Goal: Information Seeking & Learning: Find specific fact

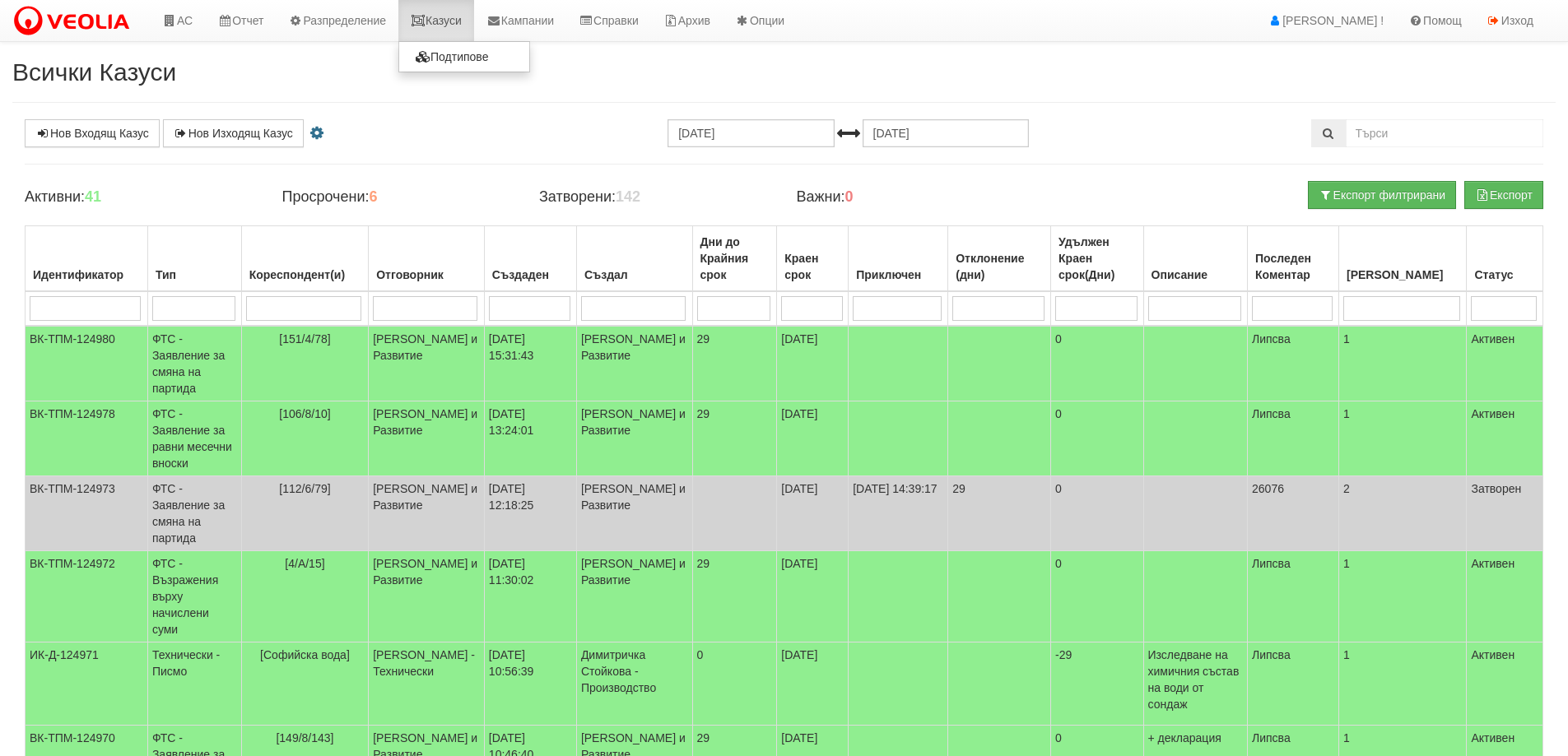
click at [447, 19] on link "Казуси" at bounding box center [436, 20] width 76 height 41
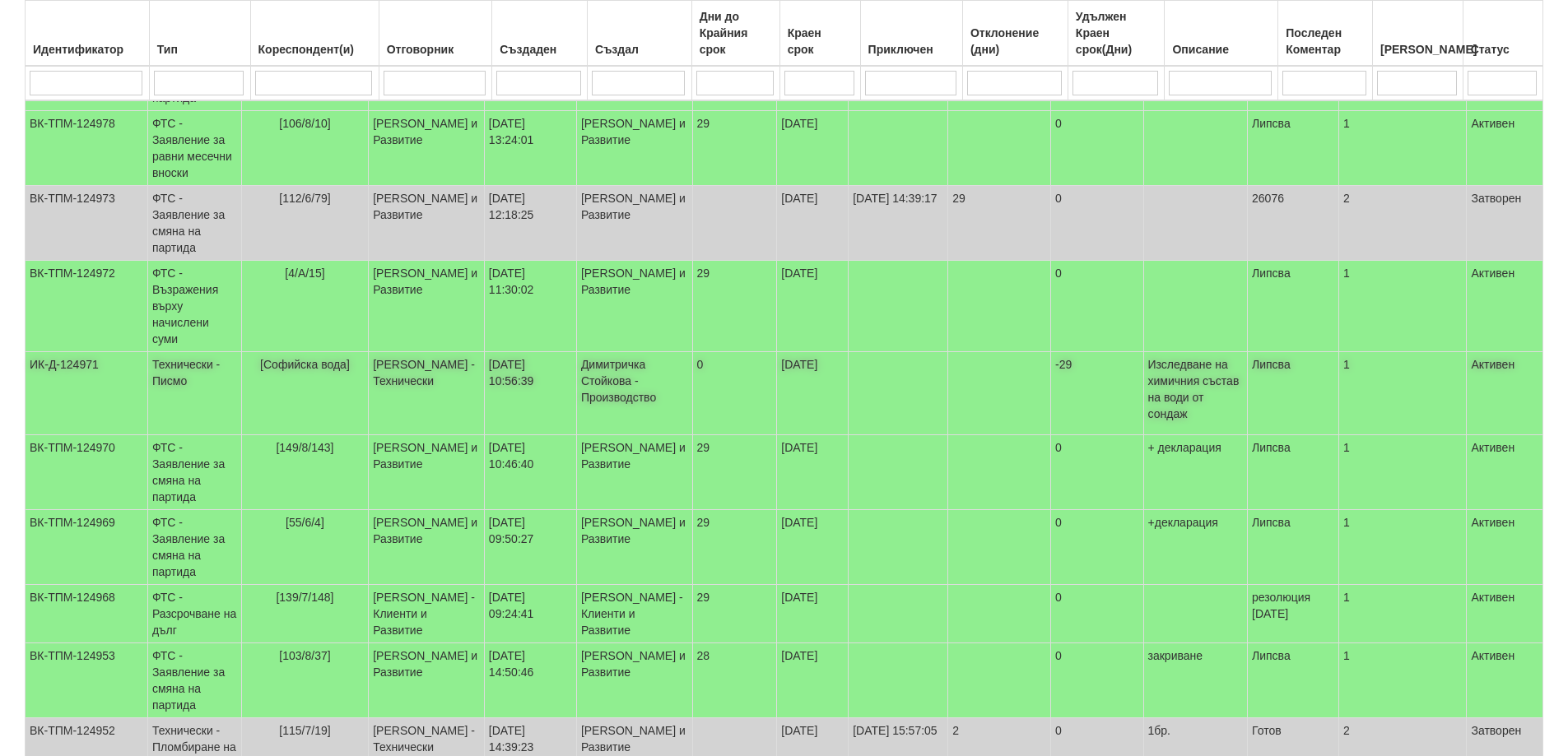
scroll to position [292, 0]
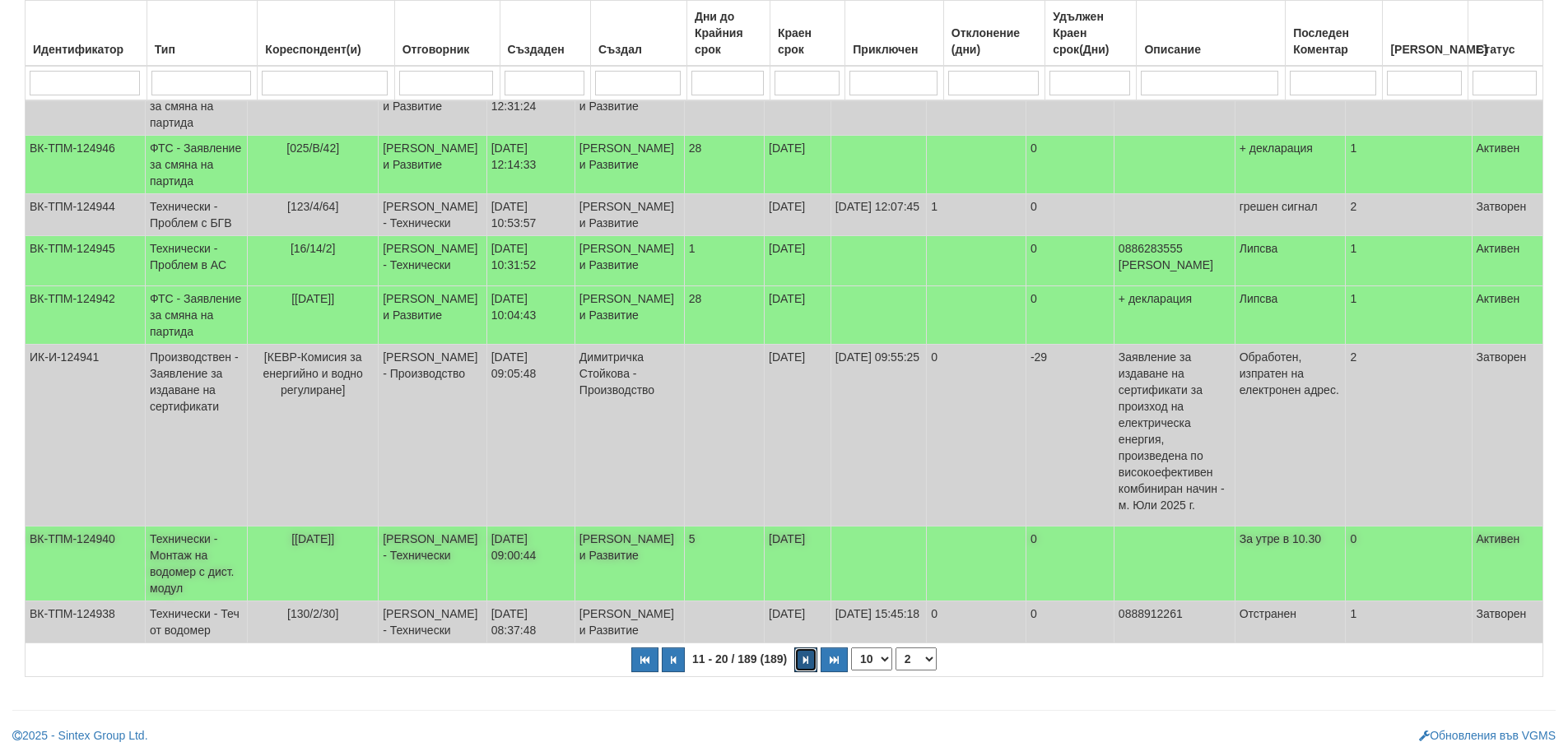
scroll to position [498, 0]
click at [806, 664] on icon "button" at bounding box center [806, 661] width 5 height 9
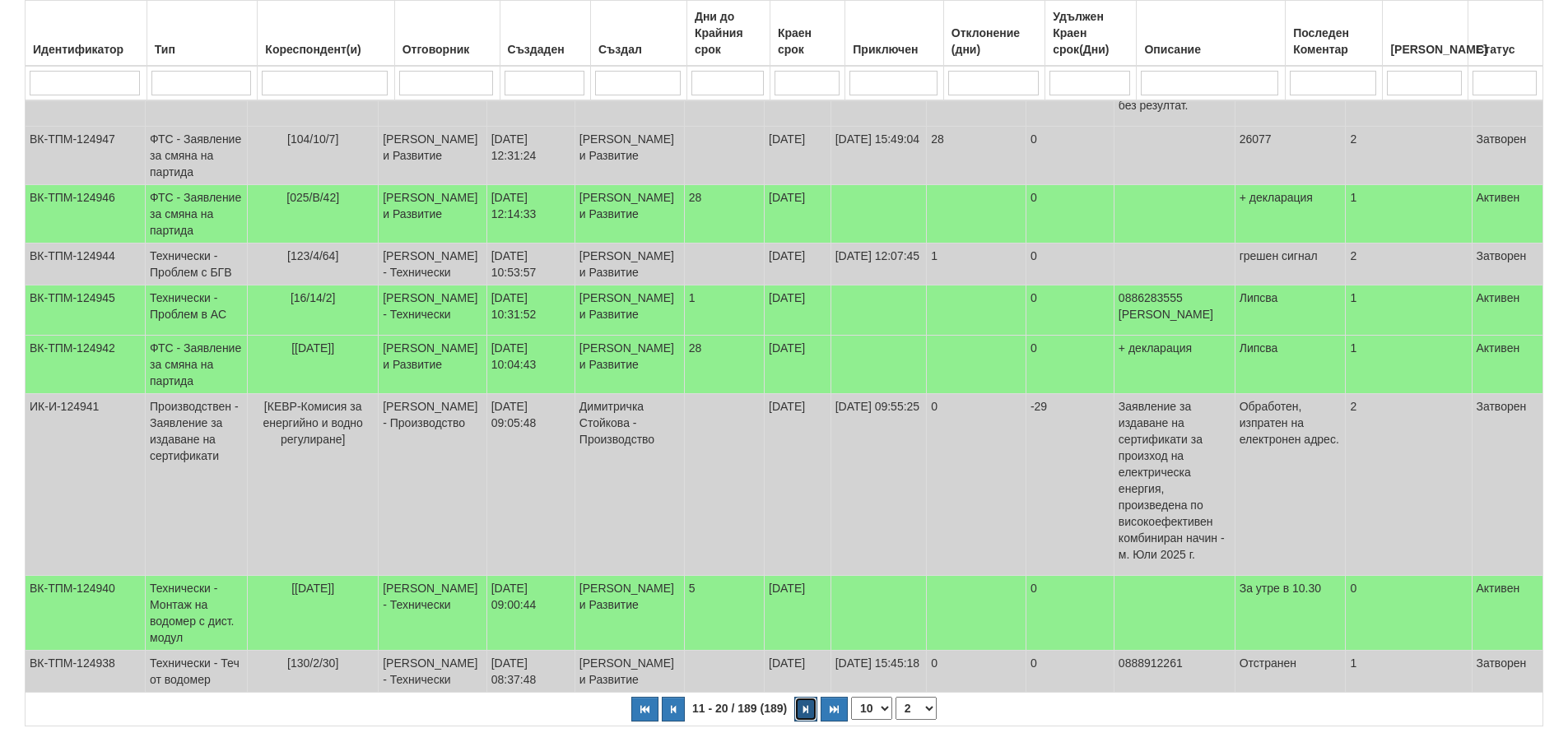
select select "3"
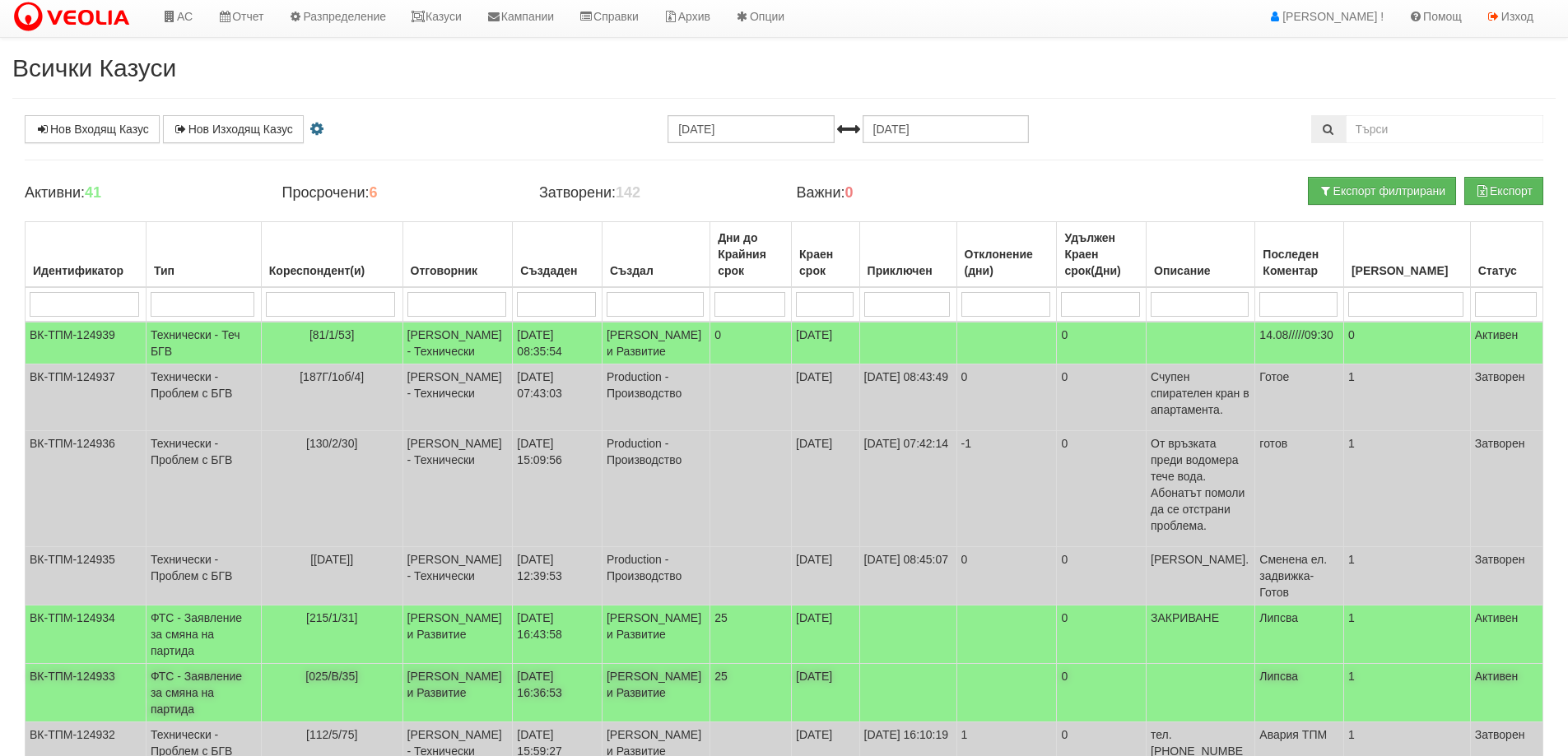
scroll to position [0, 0]
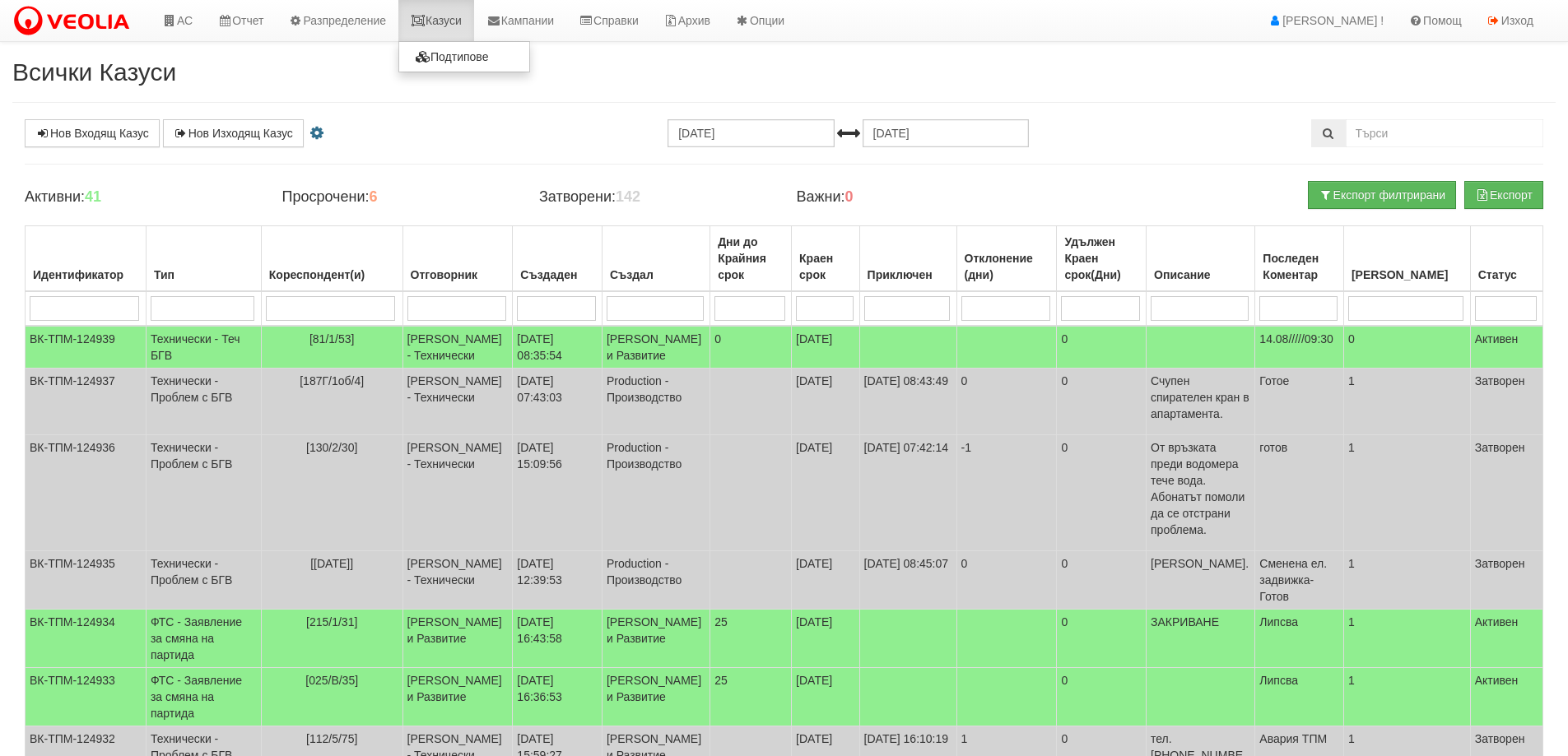
click at [447, 20] on link "Казуси" at bounding box center [436, 20] width 76 height 41
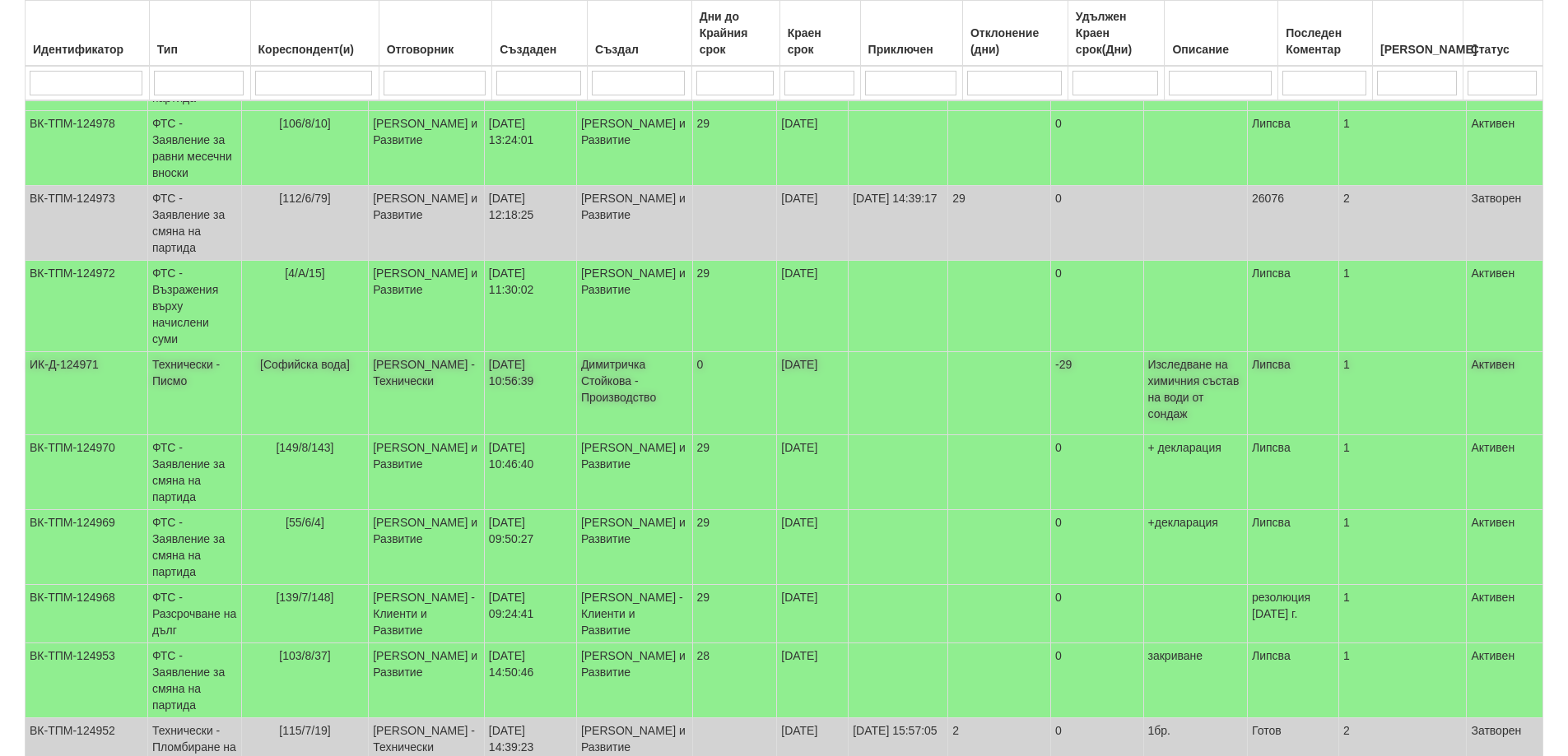
scroll to position [292, 0]
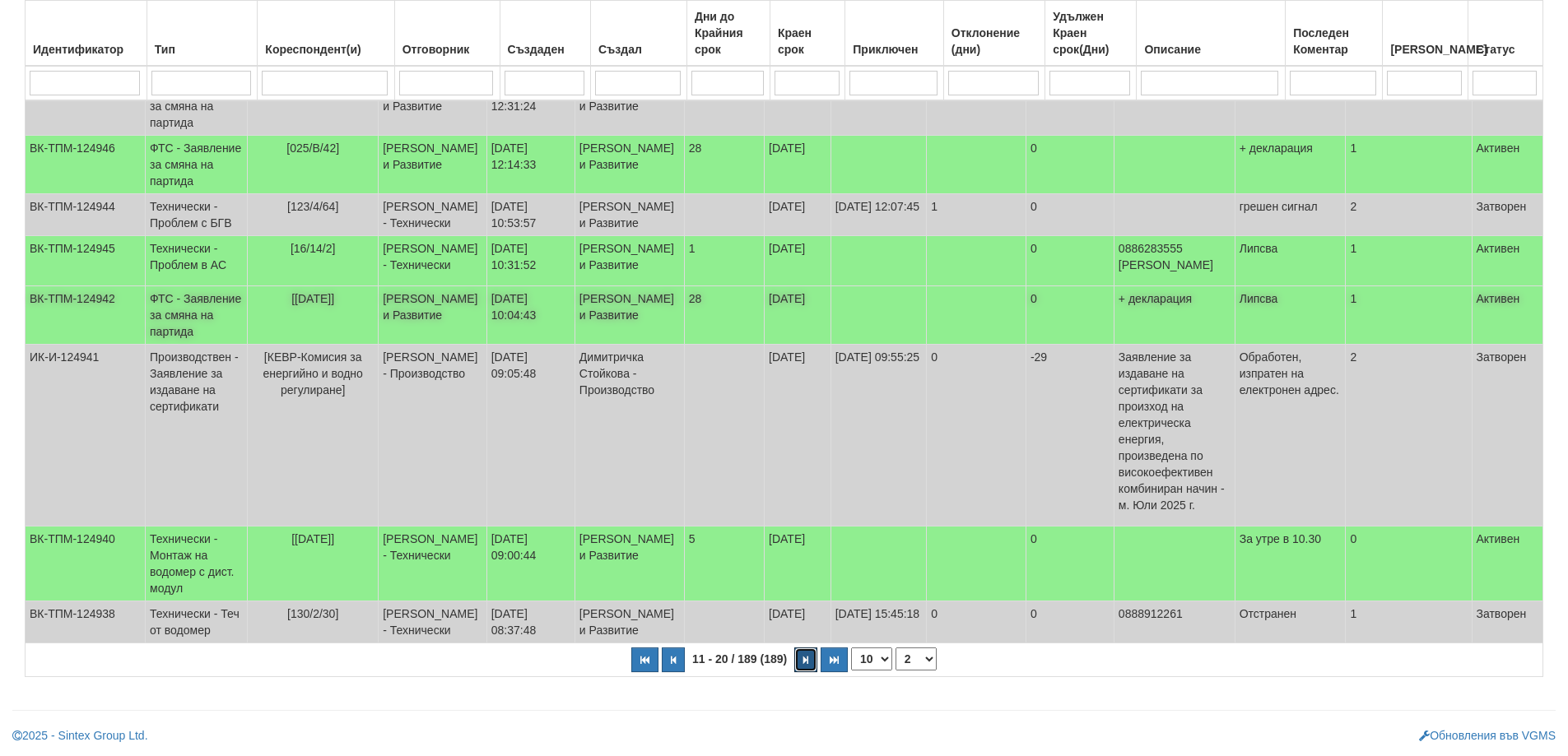
scroll to position [498, 0]
click at [804, 658] on icon "button" at bounding box center [806, 661] width 5 height 9
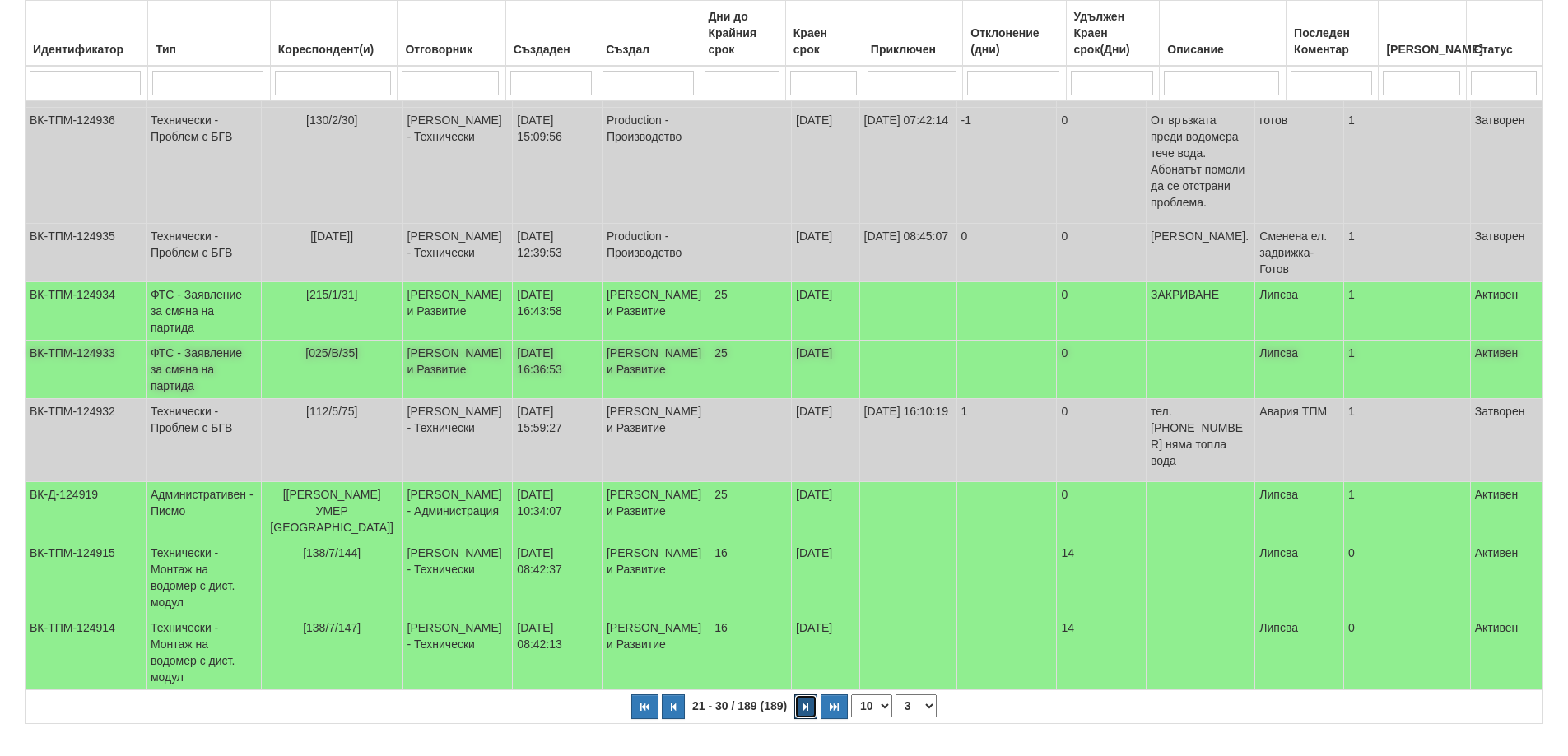
scroll to position [334, 0]
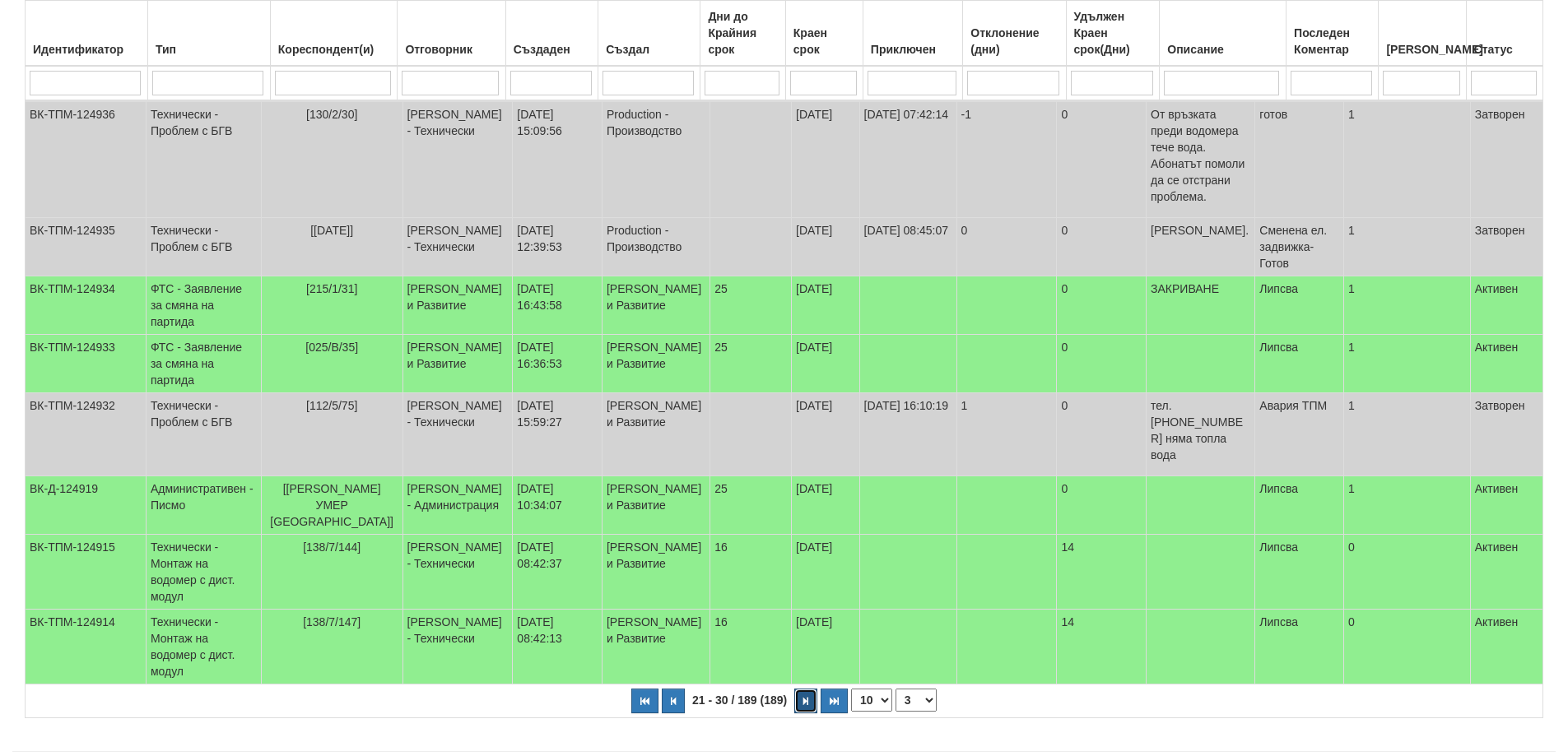
click at [806, 697] on icon "button" at bounding box center [806, 702] width 5 height 9
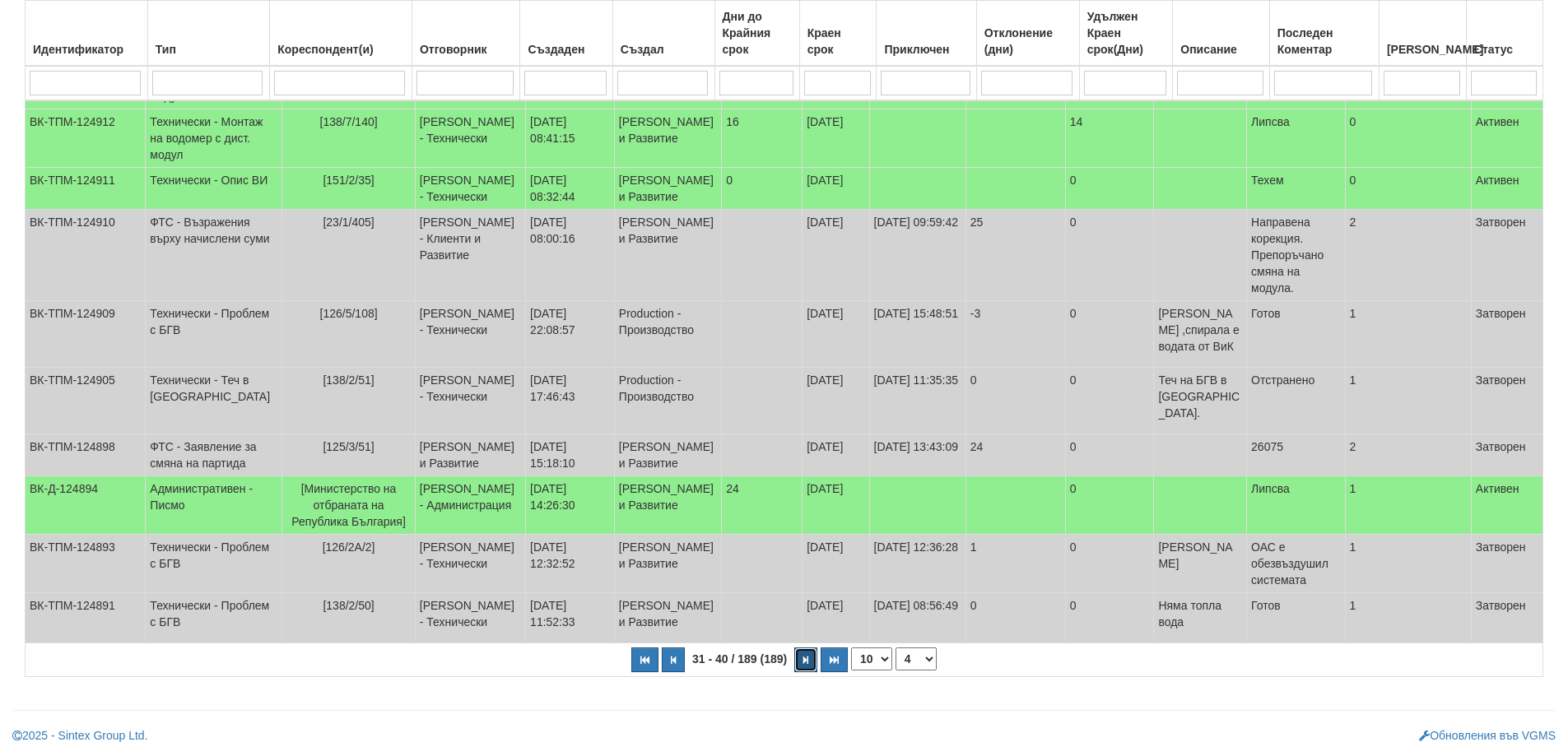
click at [810, 659] on button "button" at bounding box center [806, 660] width 23 height 25
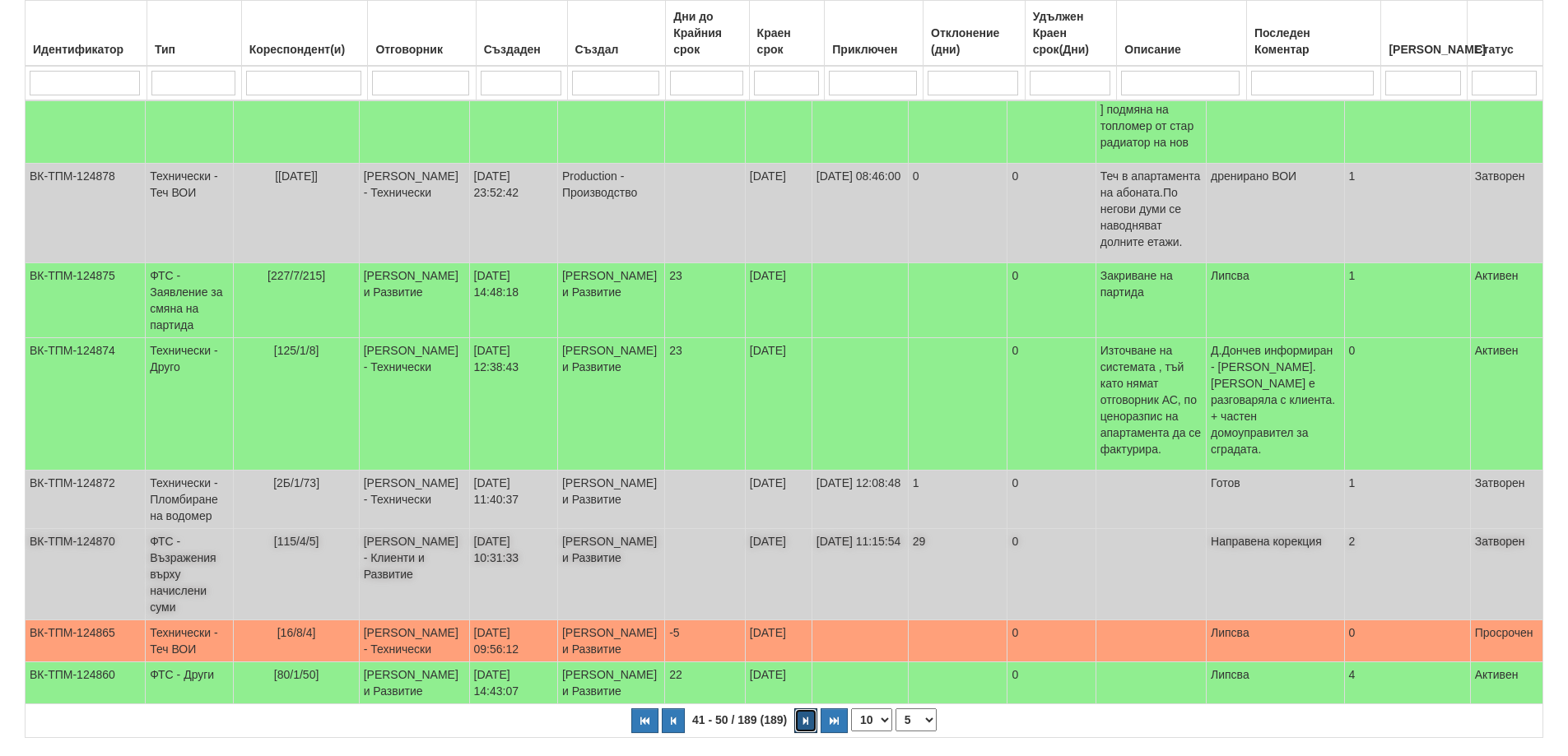
scroll to position [498, 0]
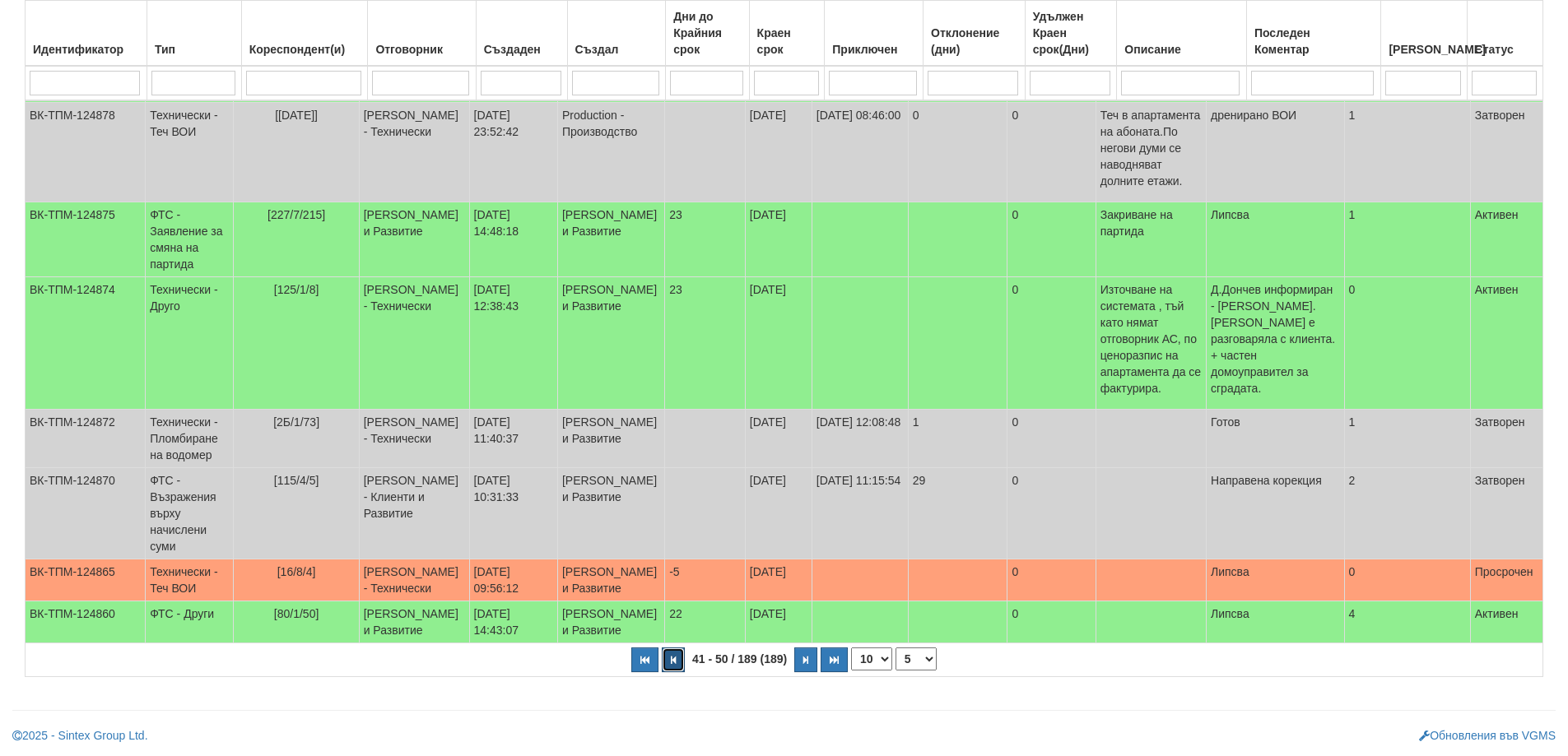
click at [671, 665] on icon "button" at bounding box center [673, 661] width 5 height 9
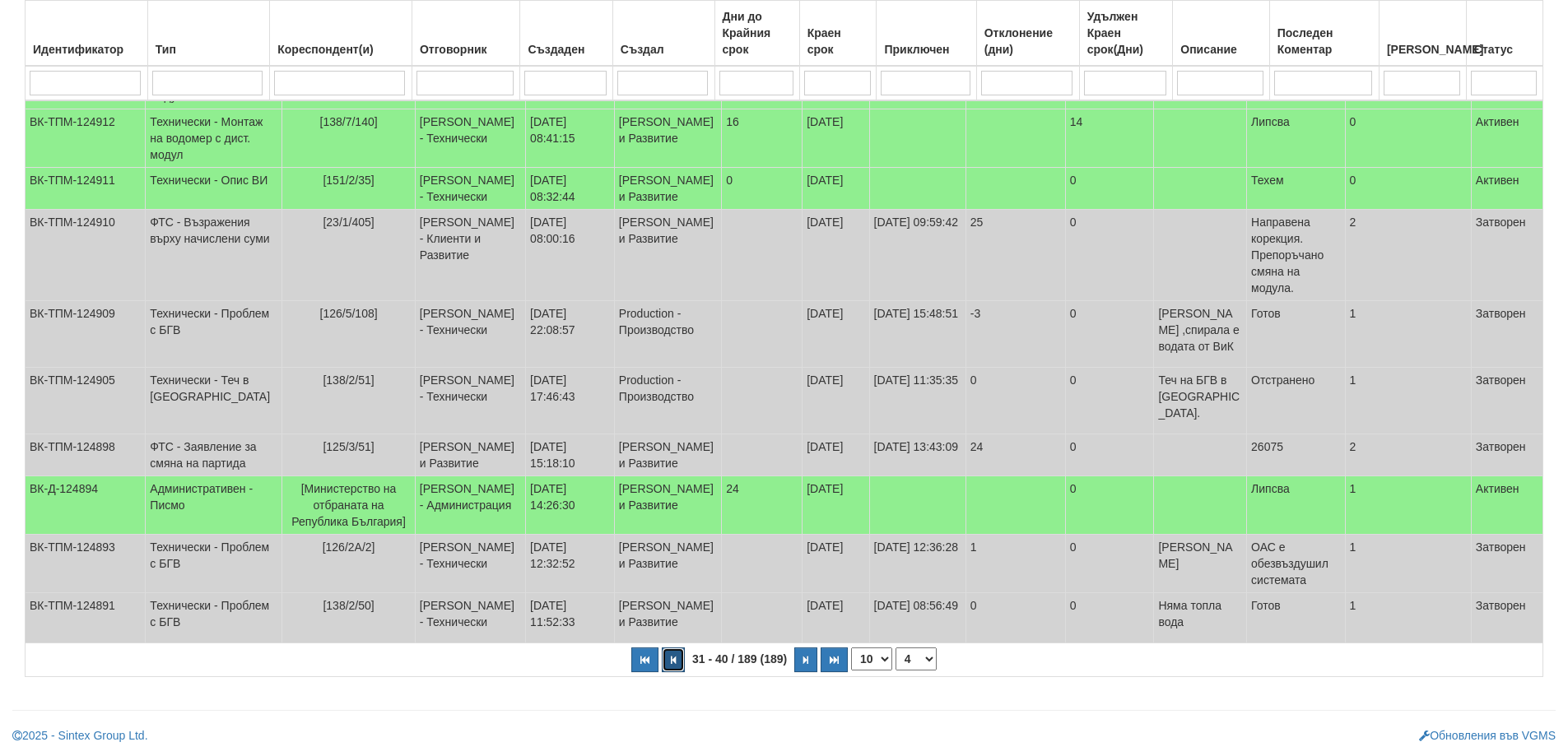
scroll to position [334, 0]
click at [655, 663] on button "button" at bounding box center [645, 660] width 27 height 25
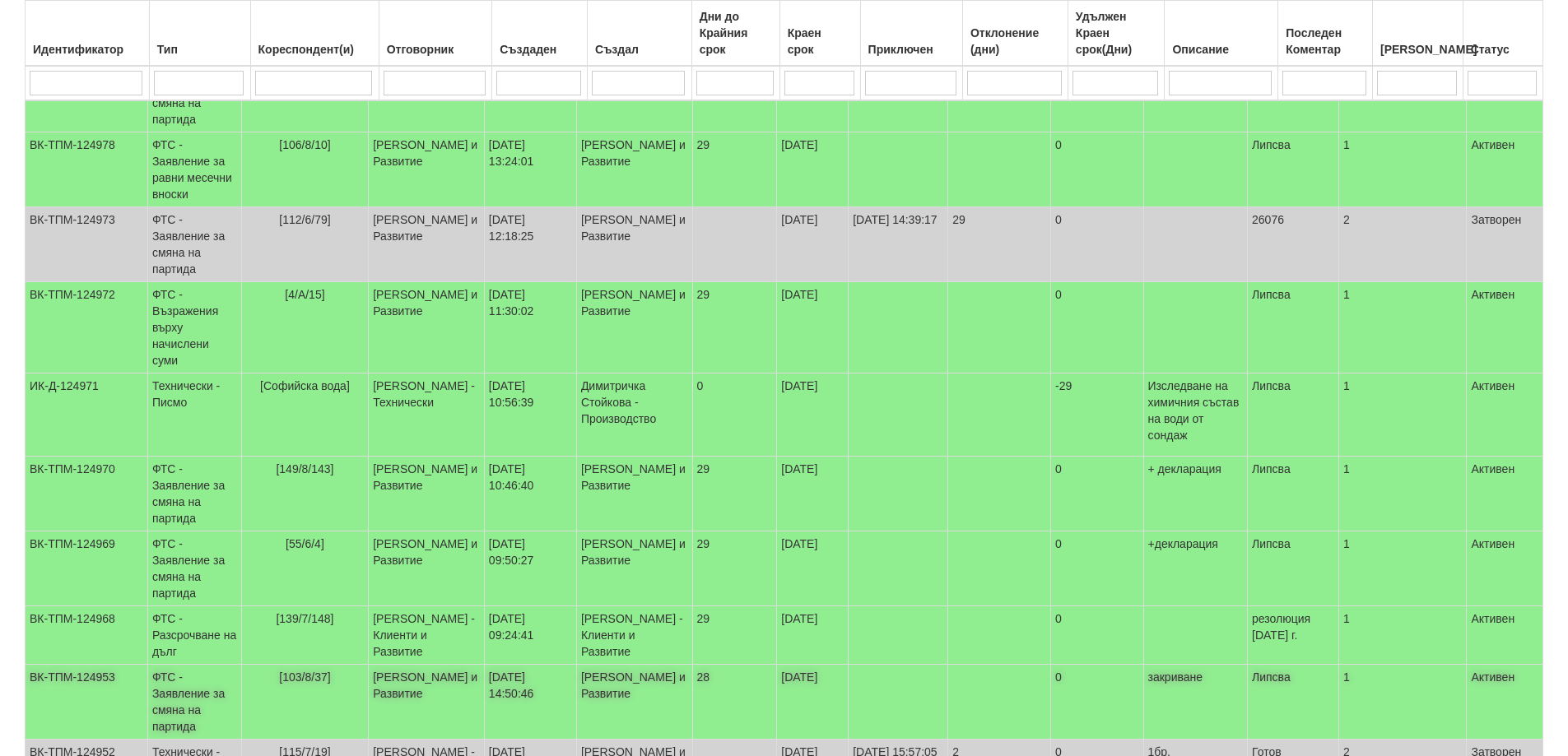
scroll to position [292, 0]
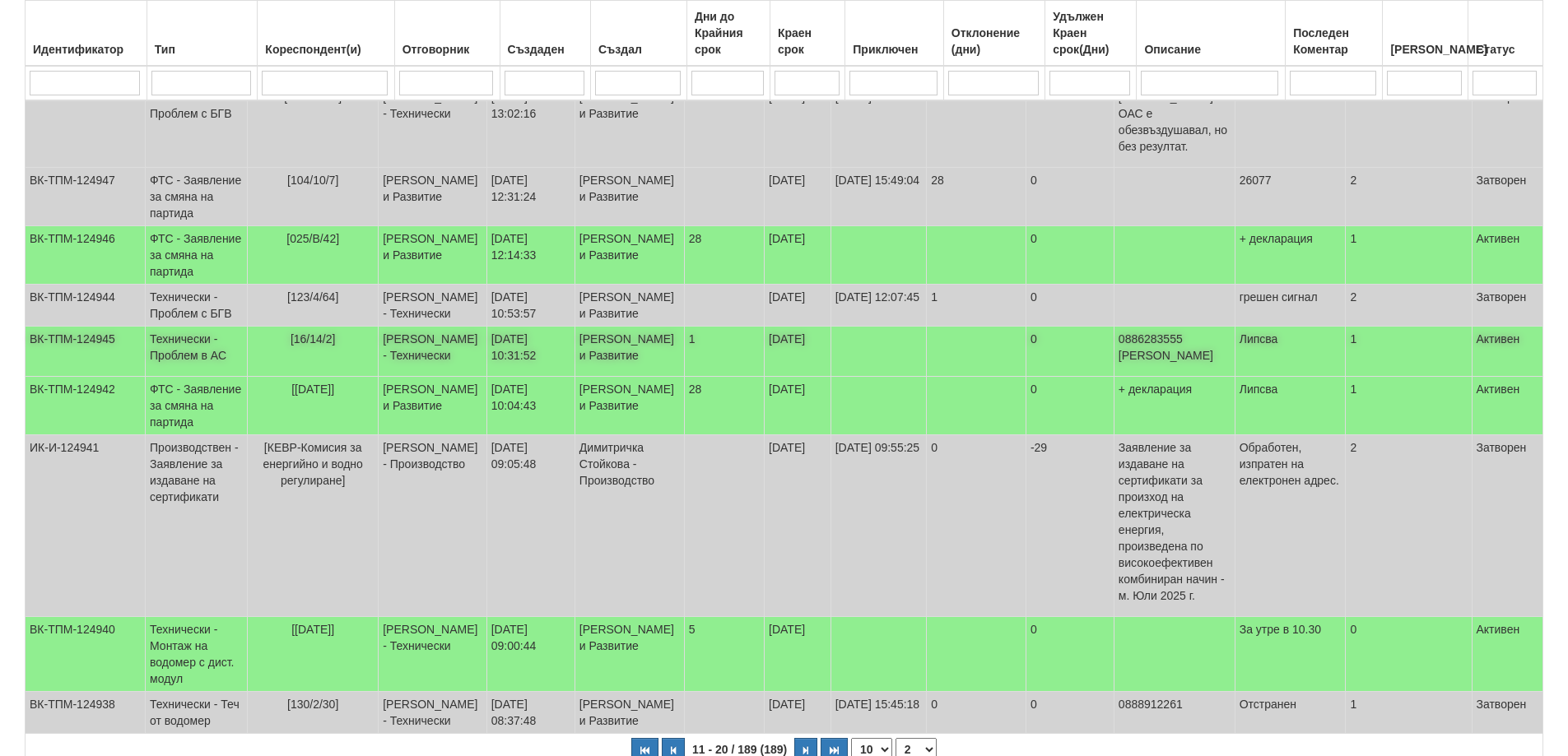
click at [332, 345] on span "[16/14/2]" at bounding box center [313, 339] width 45 height 13
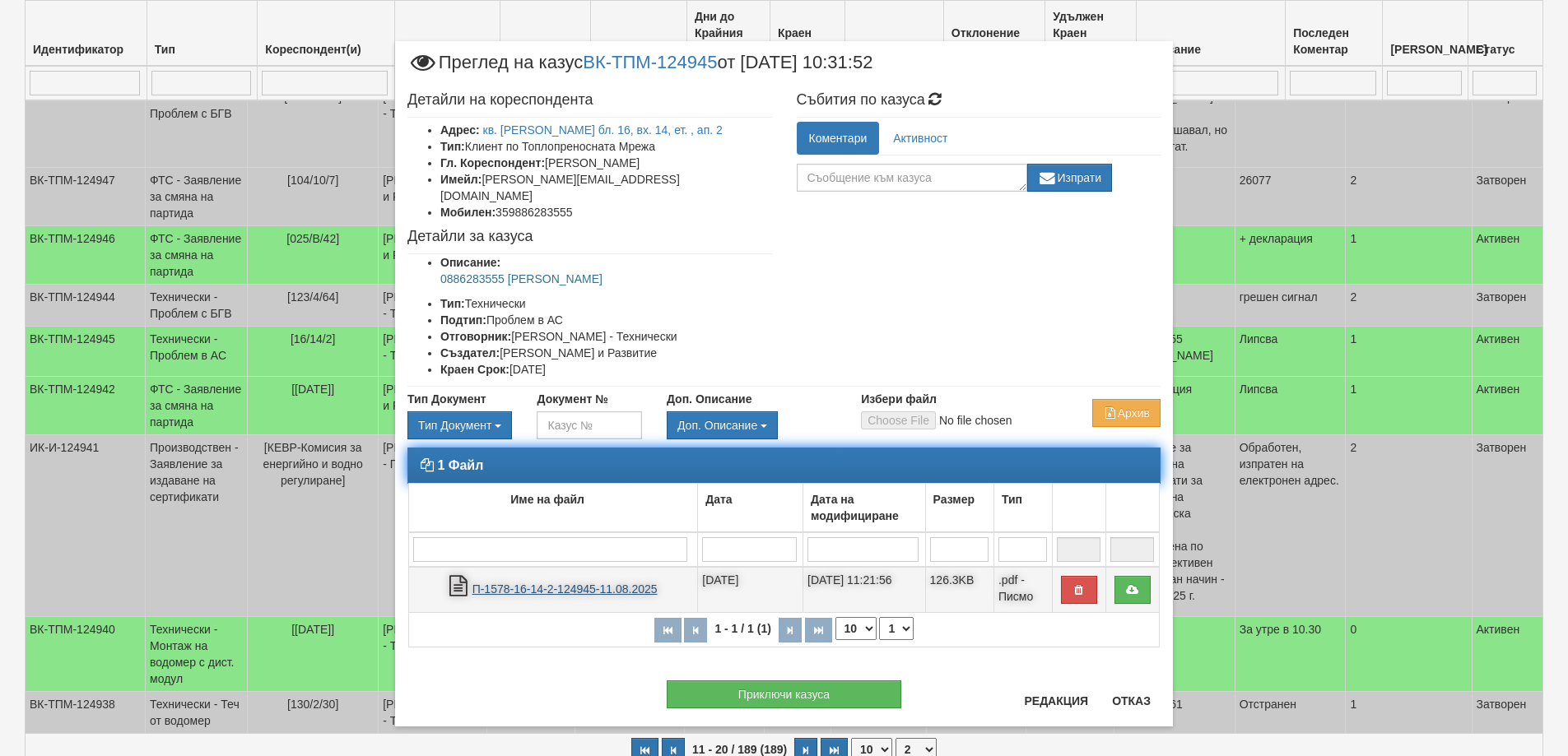
click at [537, 583] on link "П-1578-16-14-2-124945-11.08.2025" at bounding box center [565, 589] width 185 height 13
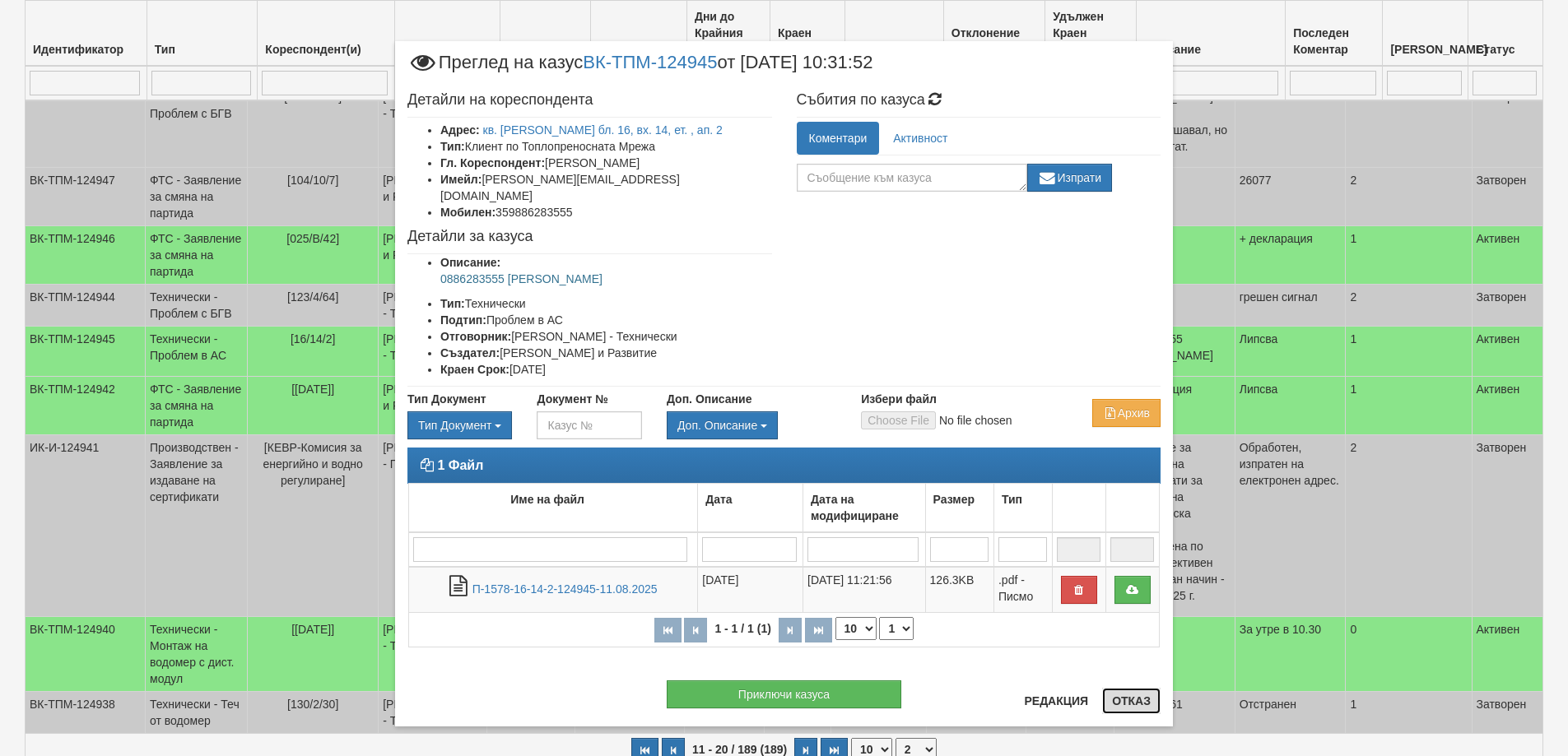
click at [1118, 697] on button "Отказ" at bounding box center [1132, 701] width 59 height 27
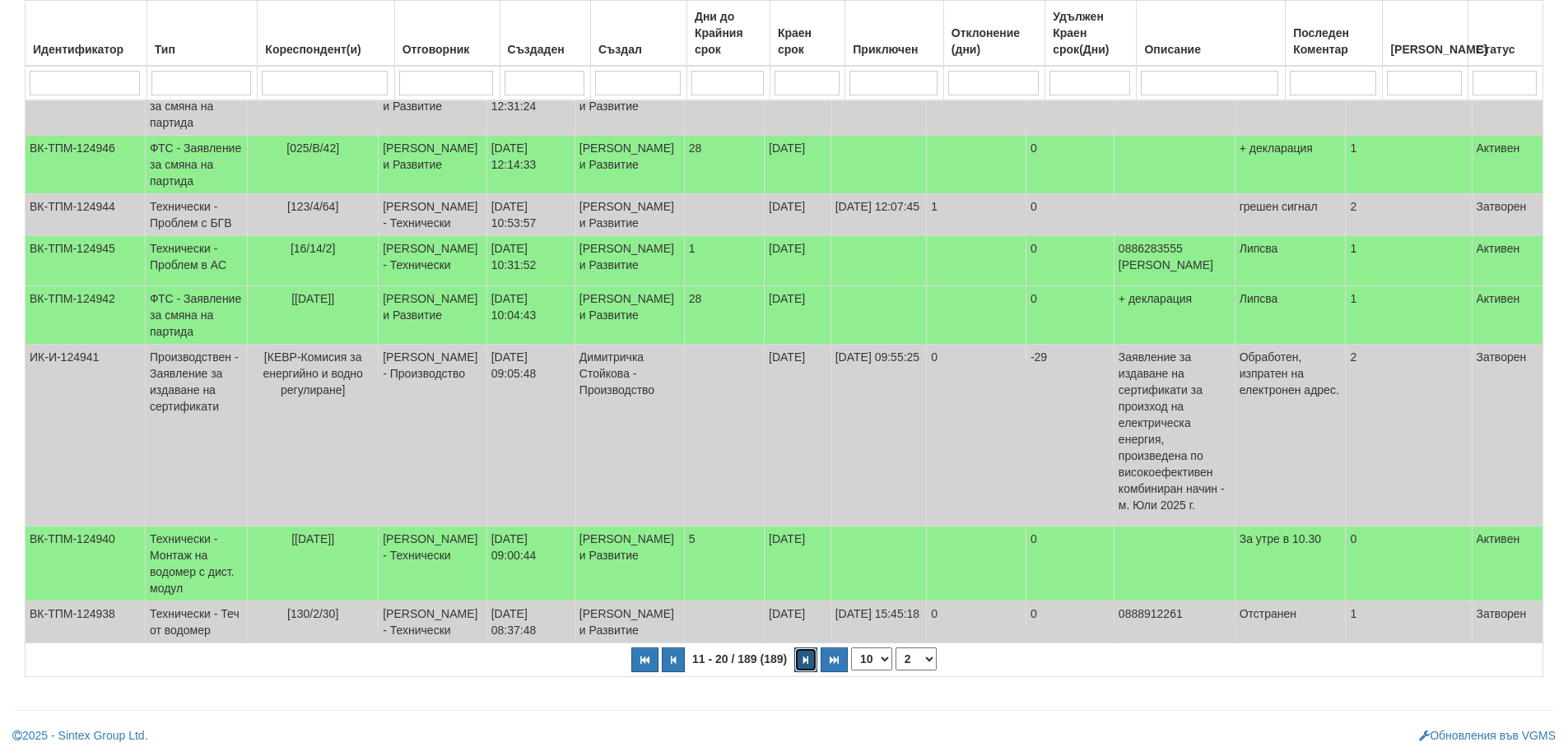
click at [806, 663] on icon "button" at bounding box center [806, 661] width 5 height 9
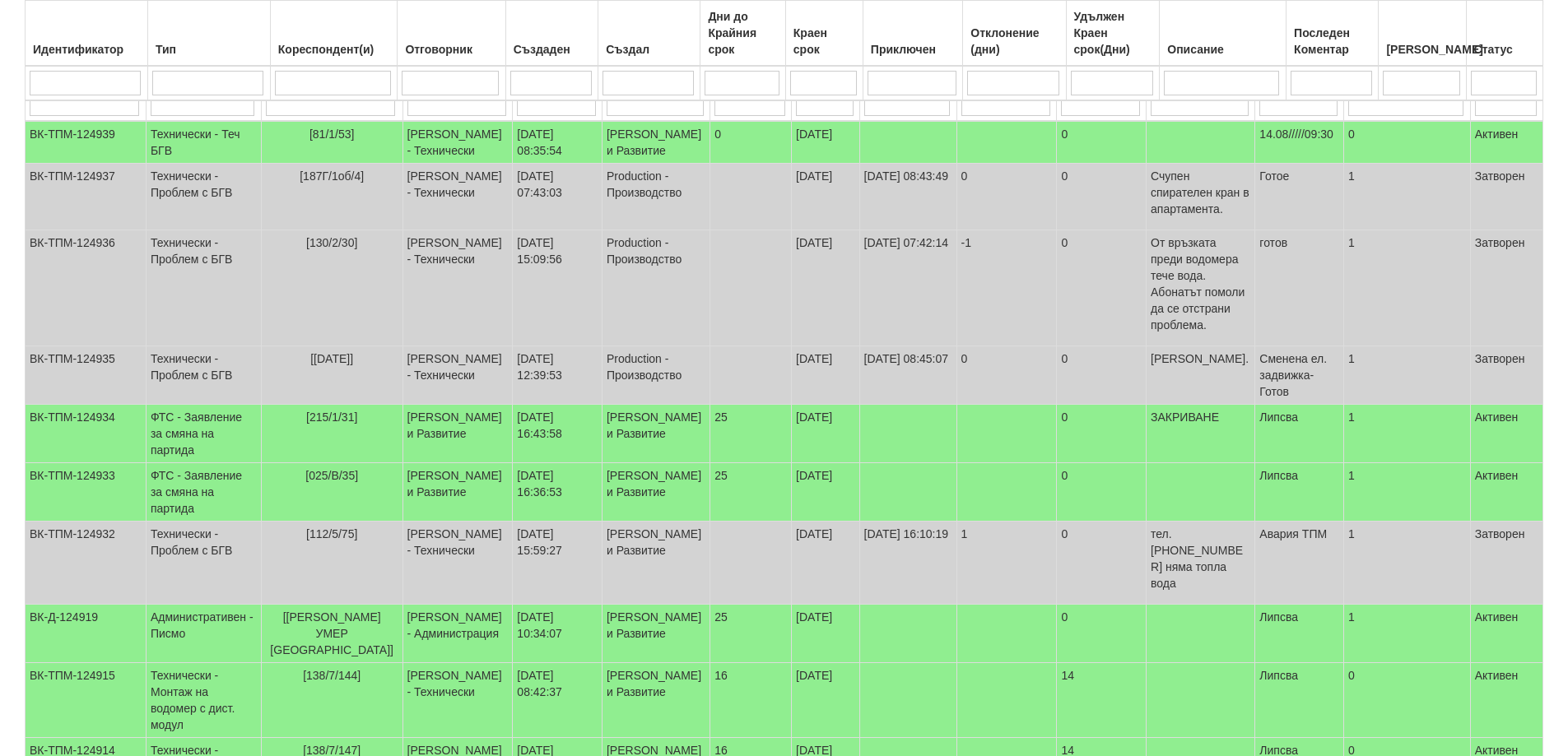
scroll to position [334, 0]
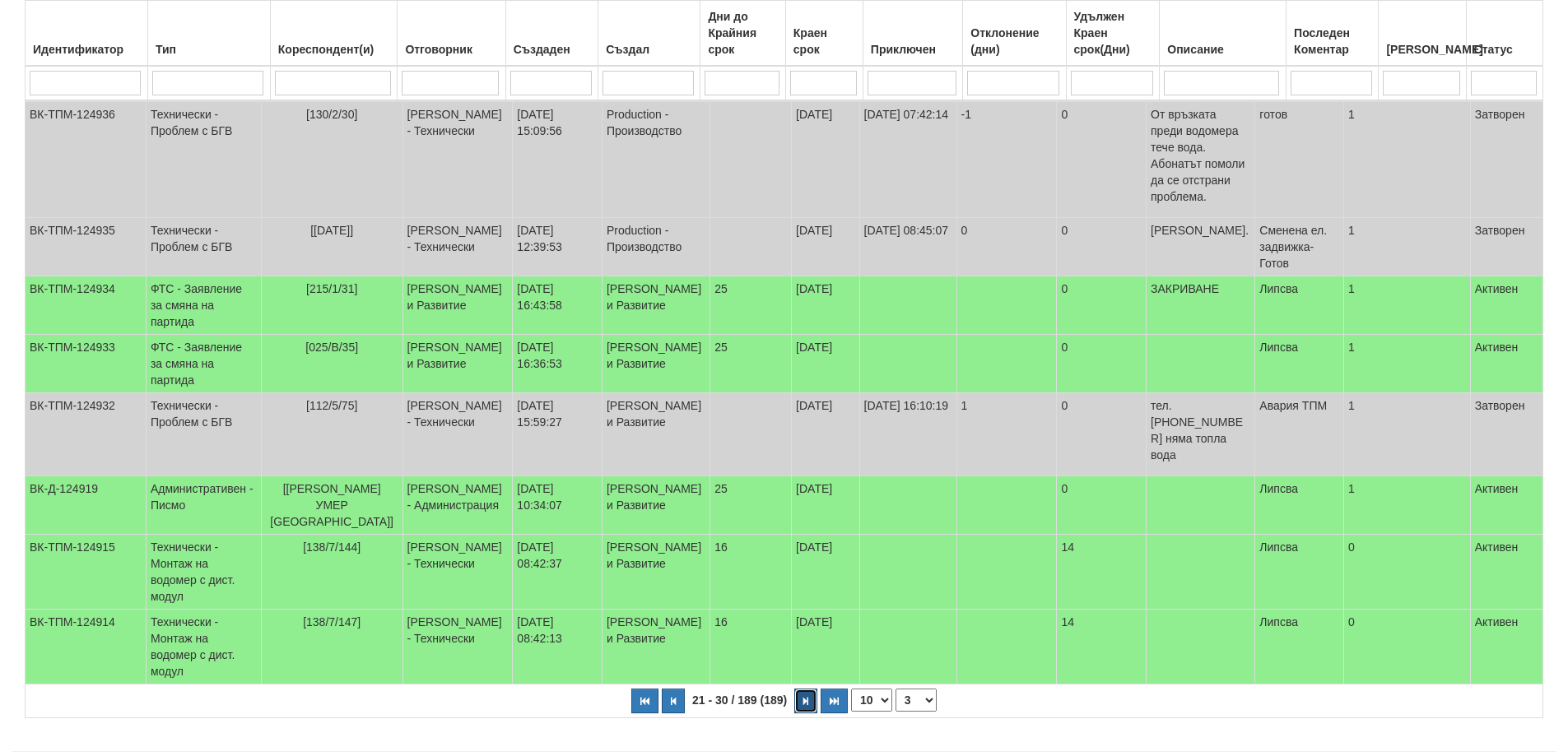
click at [813, 689] on button "button" at bounding box center [806, 701] width 23 height 25
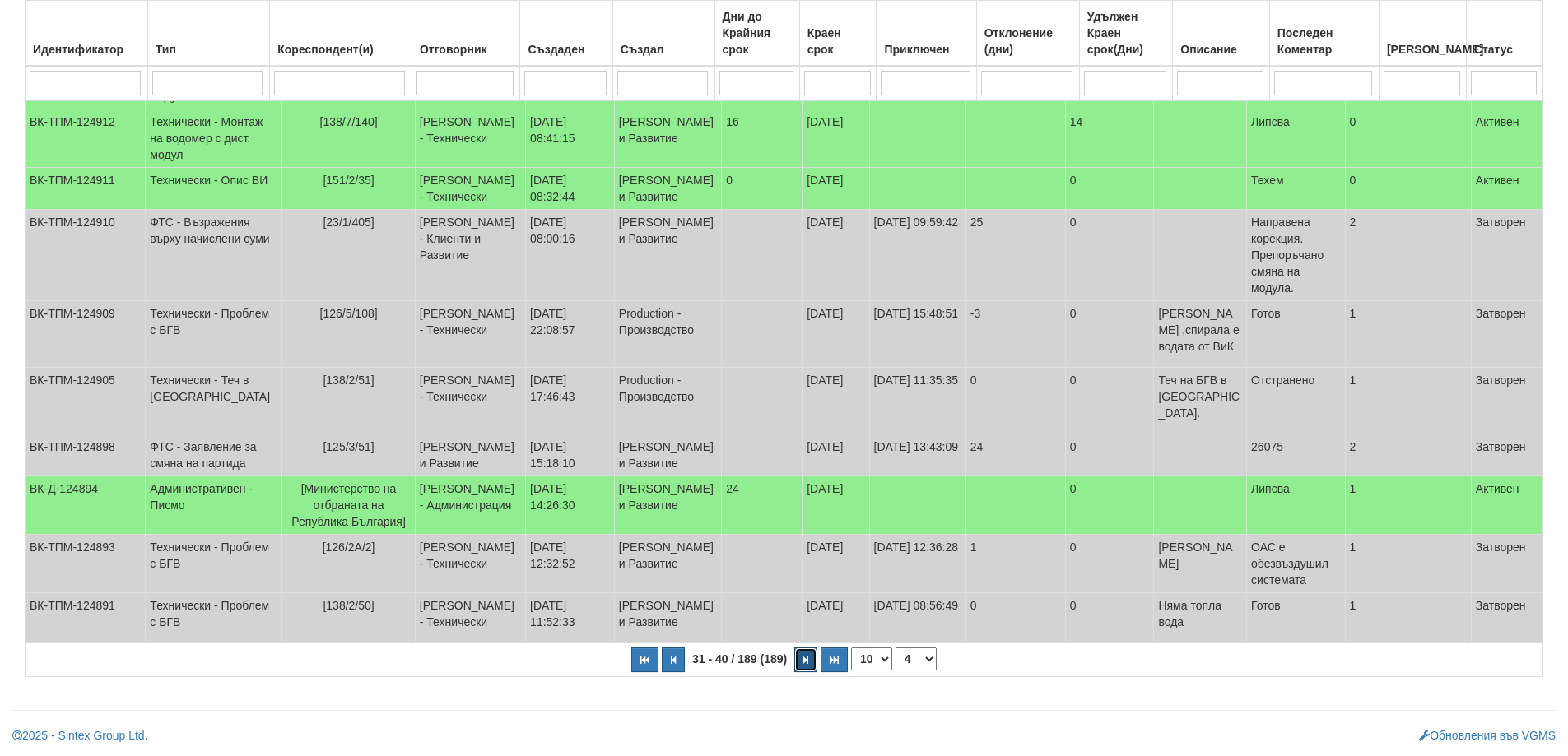
click at [809, 656] on button "button" at bounding box center [806, 660] width 23 height 25
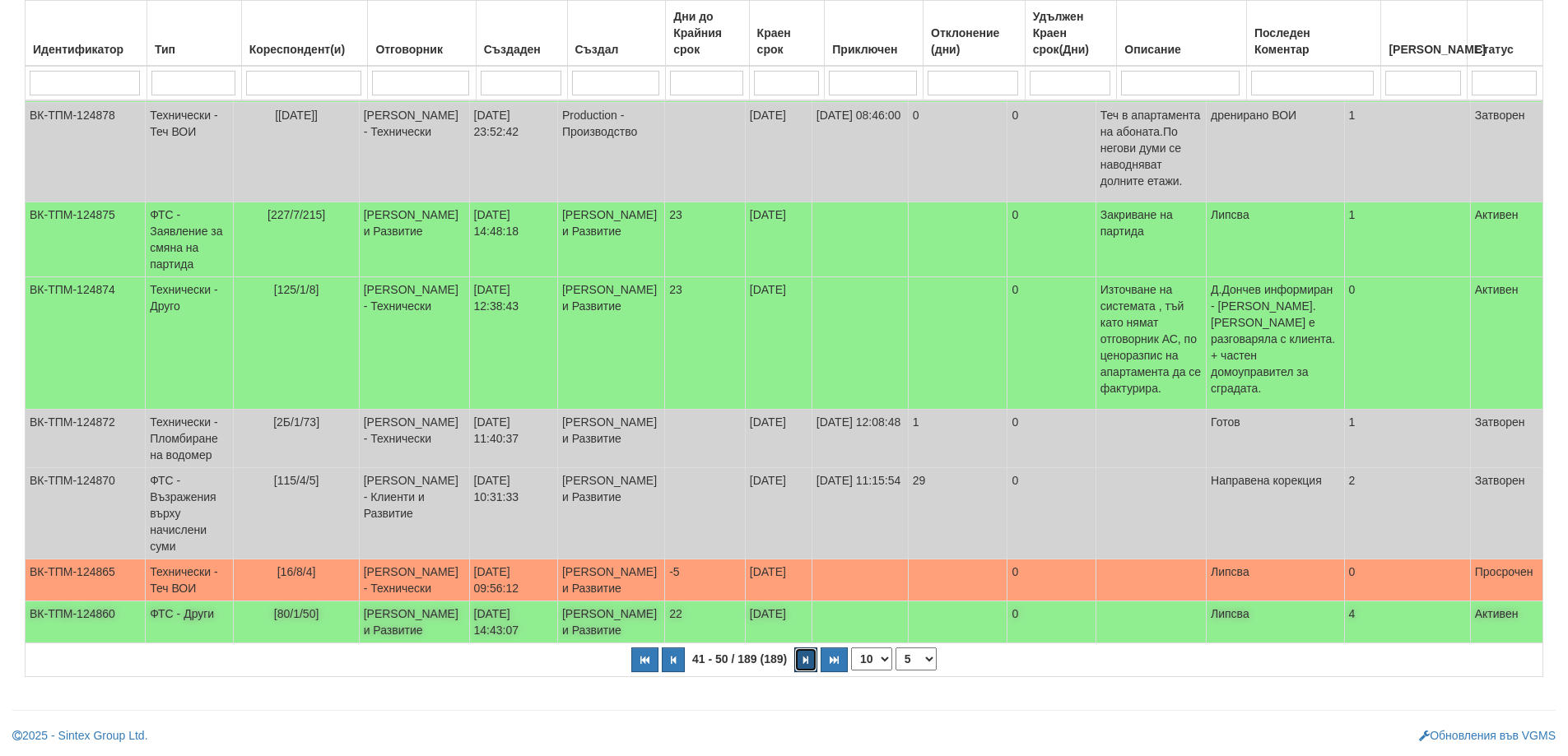
scroll to position [522, 0]
click at [805, 655] on button "button" at bounding box center [806, 660] width 23 height 25
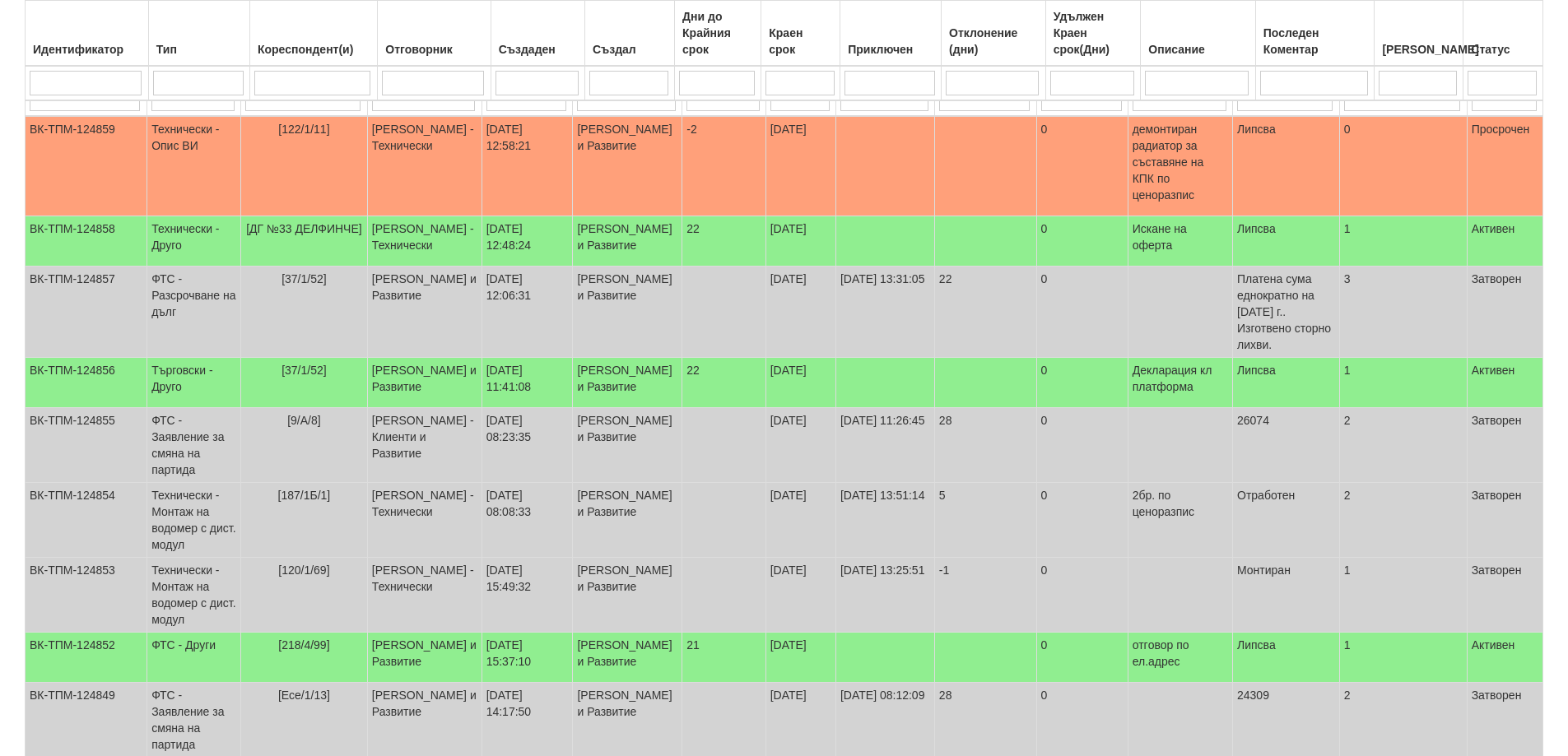
scroll to position [457, 0]
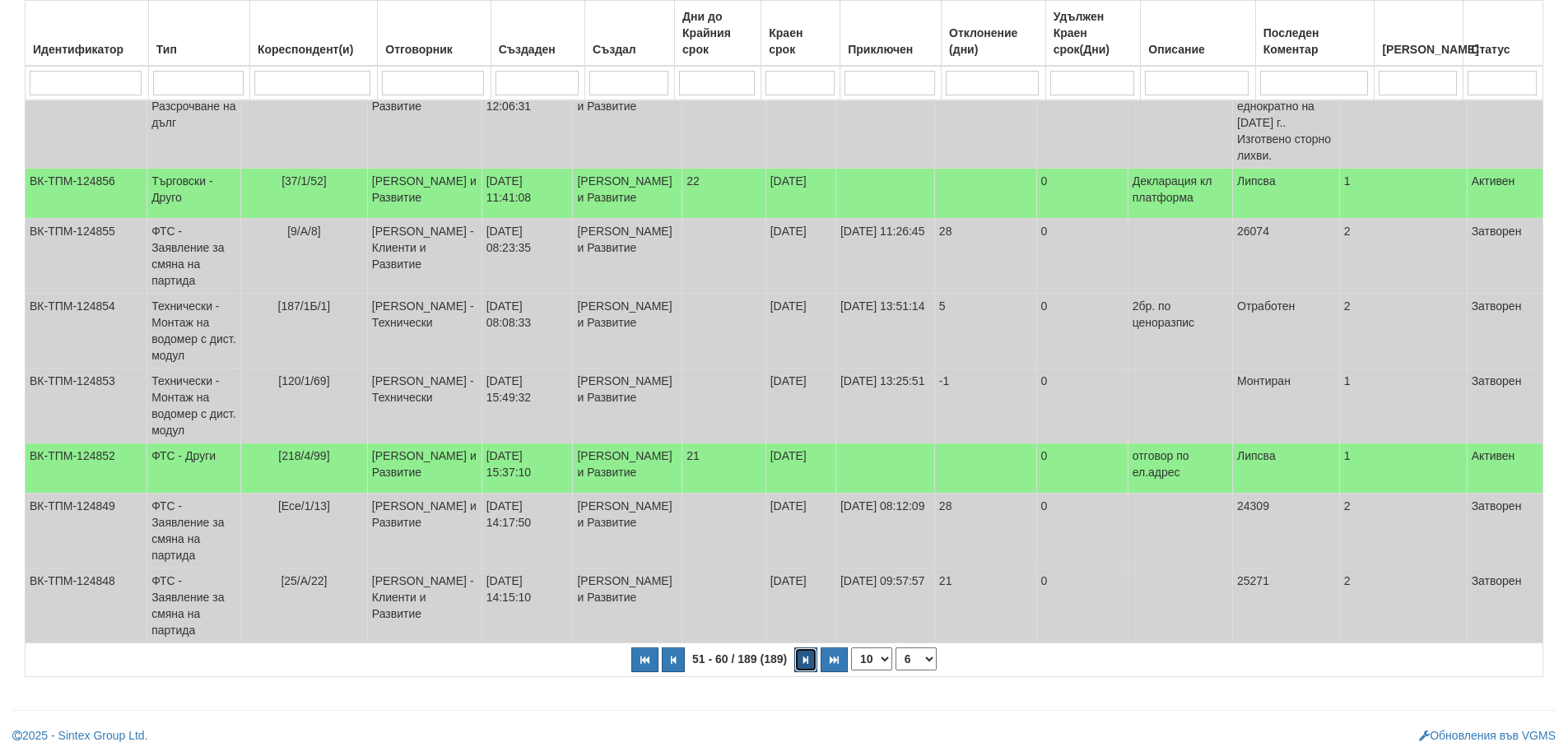
click at [801, 667] on button "button" at bounding box center [806, 660] width 23 height 25
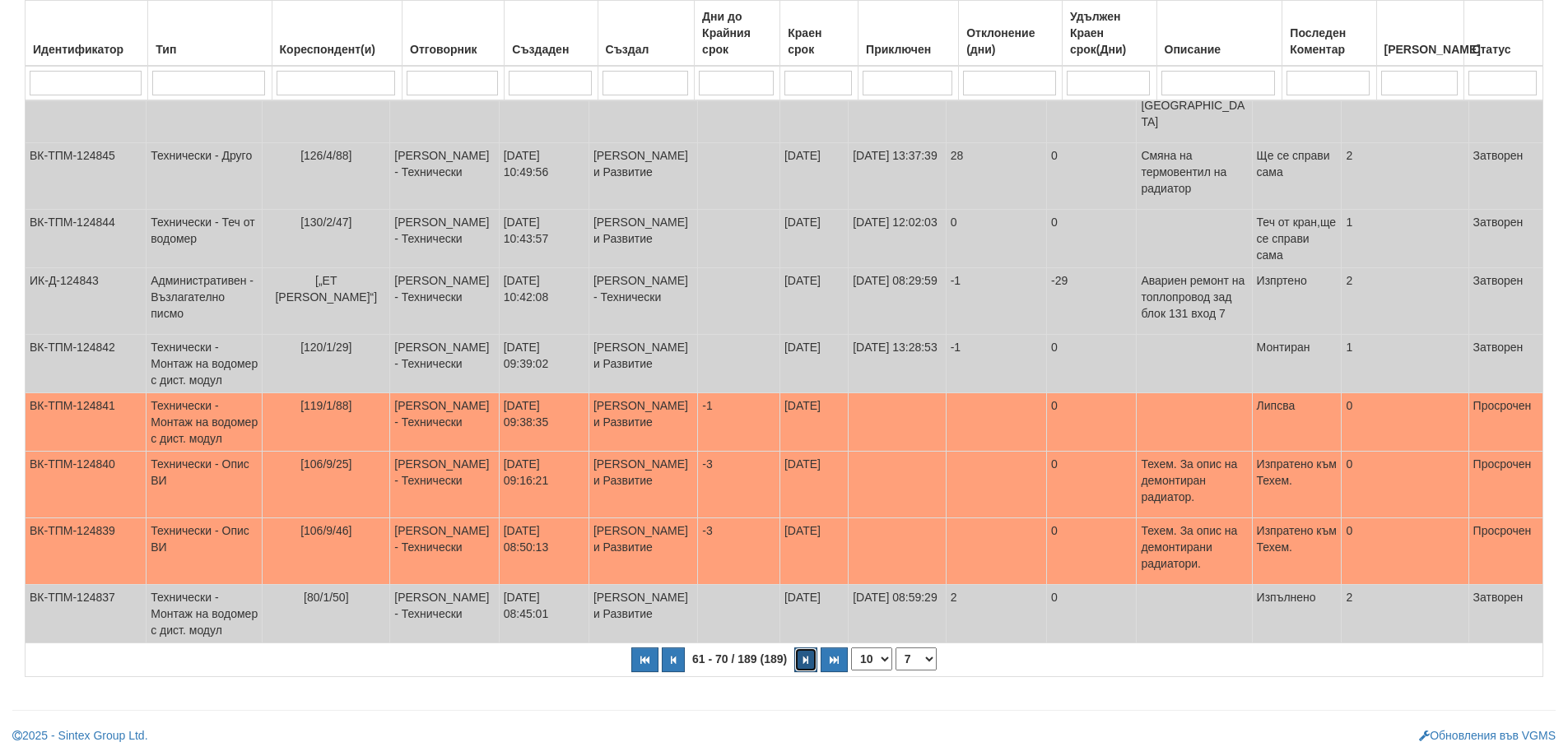
click at [796, 652] on button "button" at bounding box center [806, 660] width 23 height 25
select select "8"
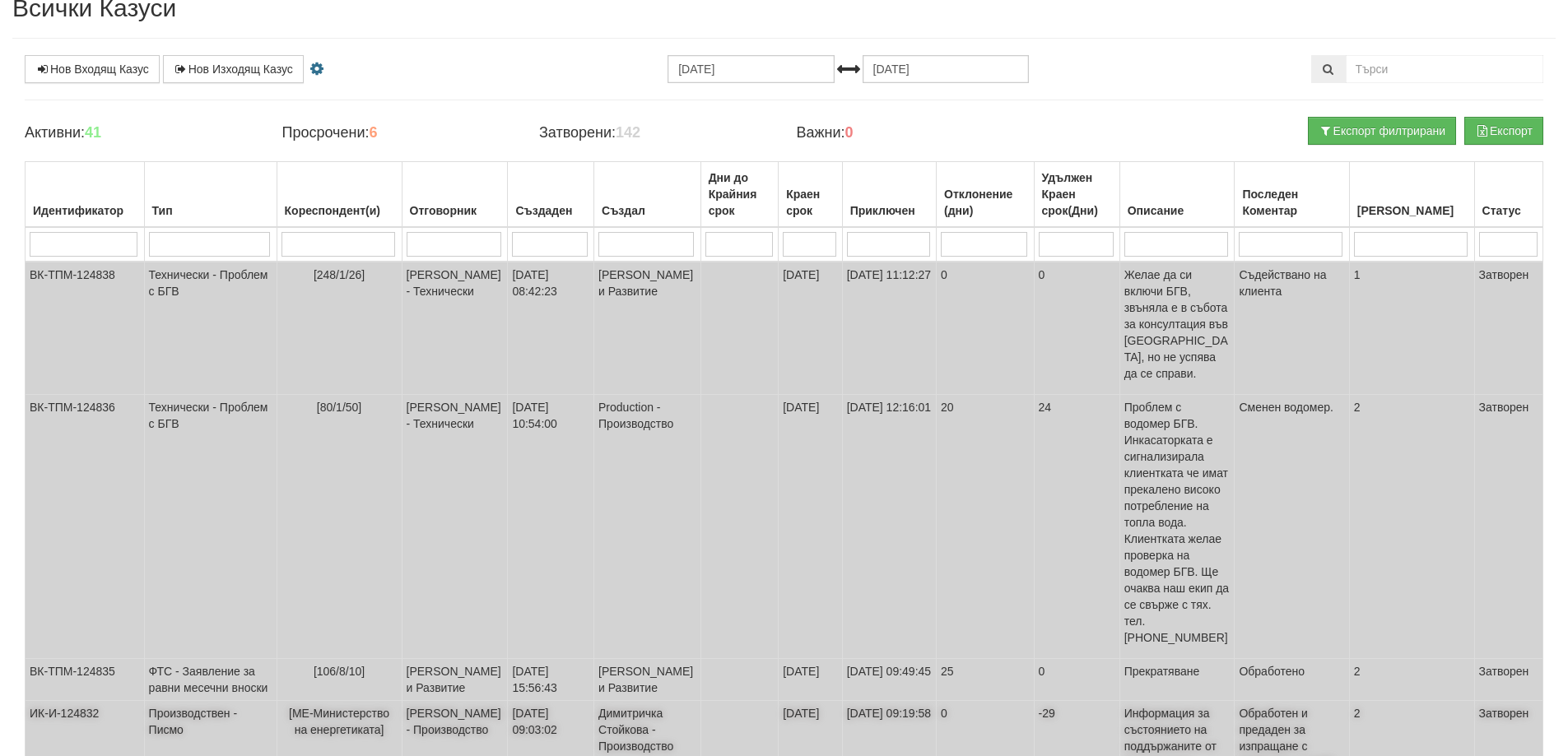
scroll to position [0, 0]
